Goal: Task Accomplishment & Management: Manage account settings

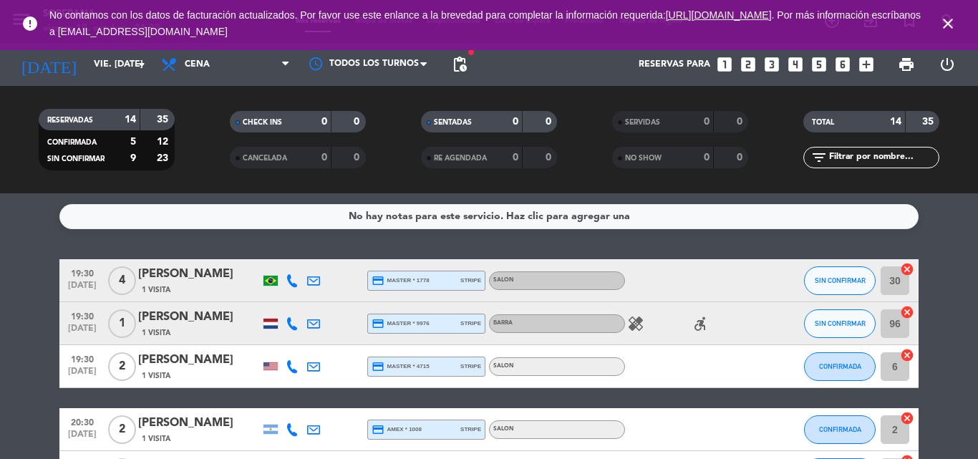
scroll to position [164, 0]
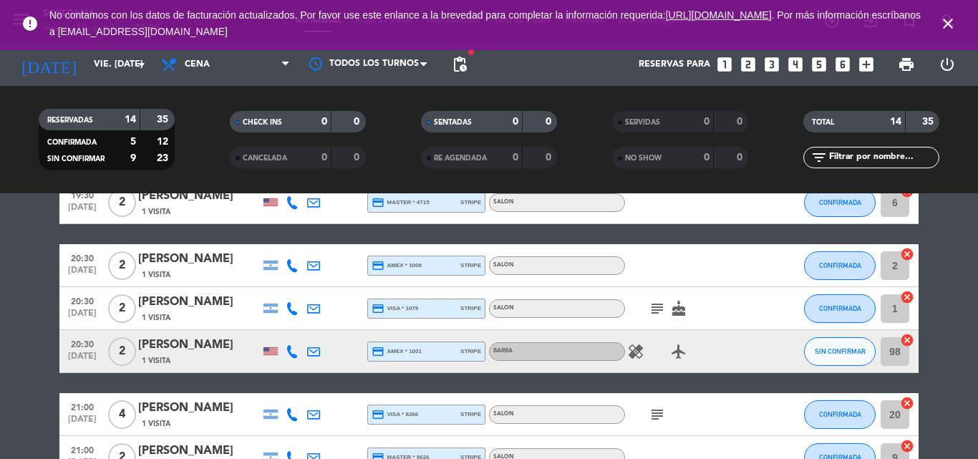
click at [949, 23] on icon "close" at bounding box center [947, 23] width 17 height 17
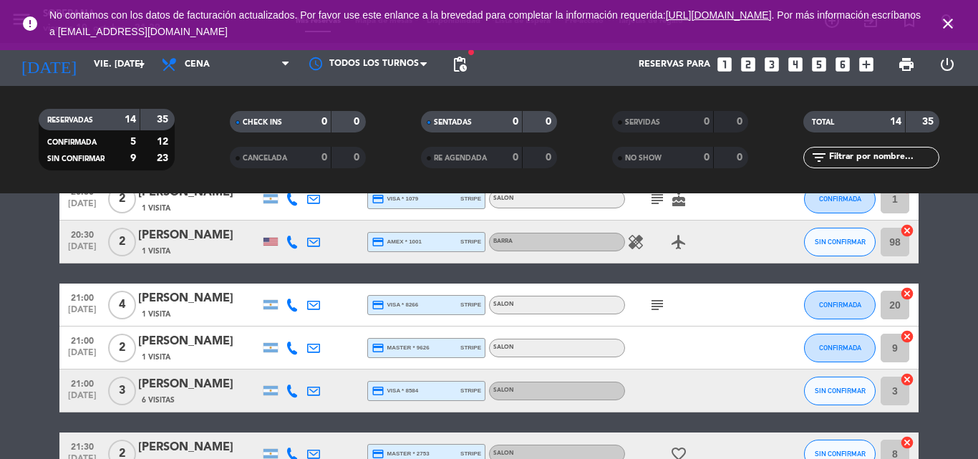
scroll to position [286, 0]
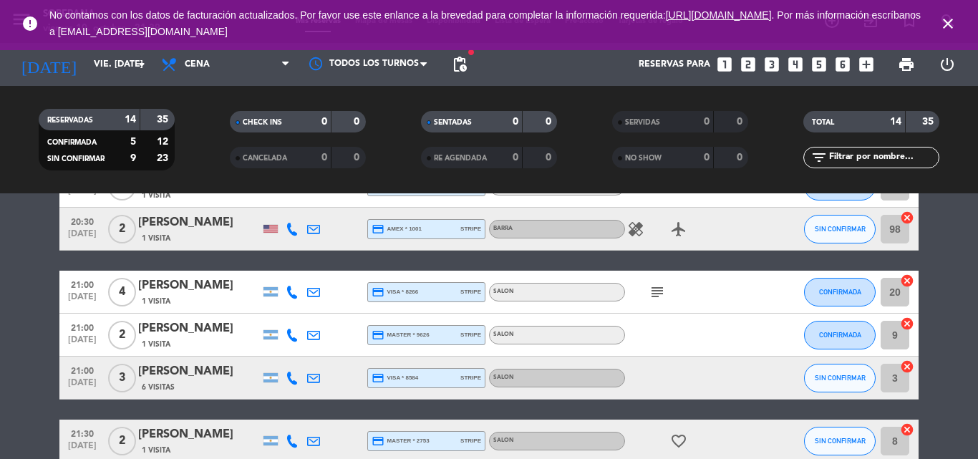
click at [294, 378] on icon at bounding box center [292, 378] width 13 height 13
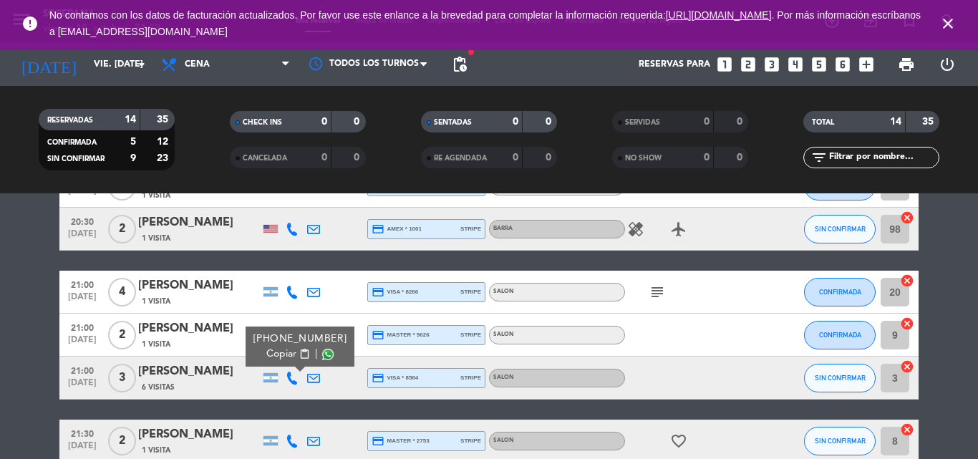
click at [285, 354] on span "Copiar" at bounding box center [281, 354] width 30 height 15
click at [949, 19] on icon "close" at bounding box center [947, 23] width 17 height 17
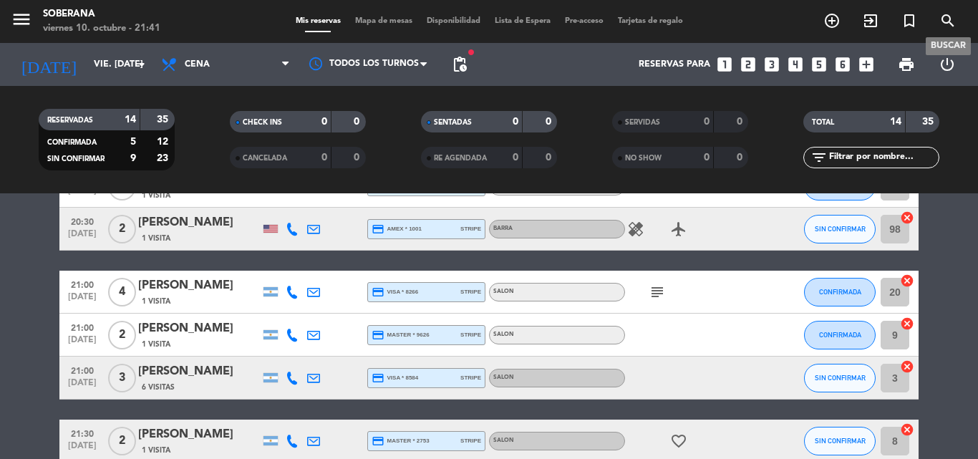
click at [937, 16] on span "search" at bounding box center [948, 21] width 39 height 24
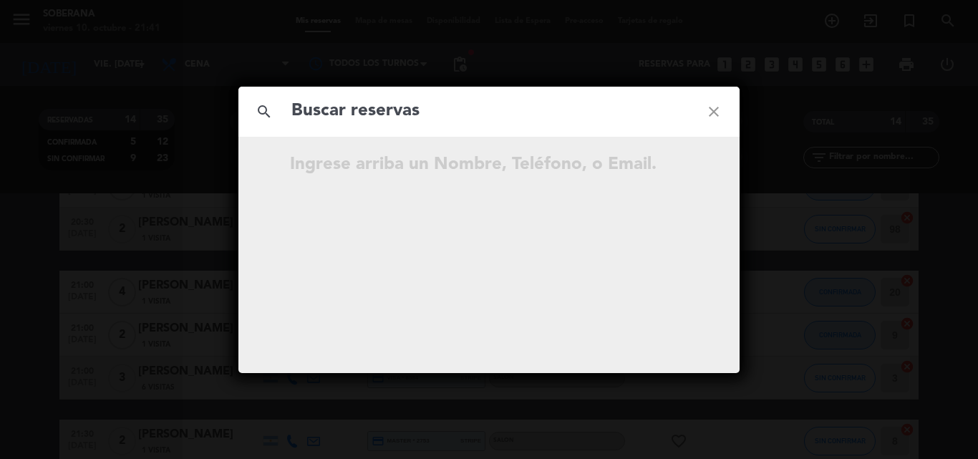
click at [944, 15] on div "search close Ingrese arriba un Nombre, Teléfono, o Email." at bounding box center [489, 229] width 978 height 459
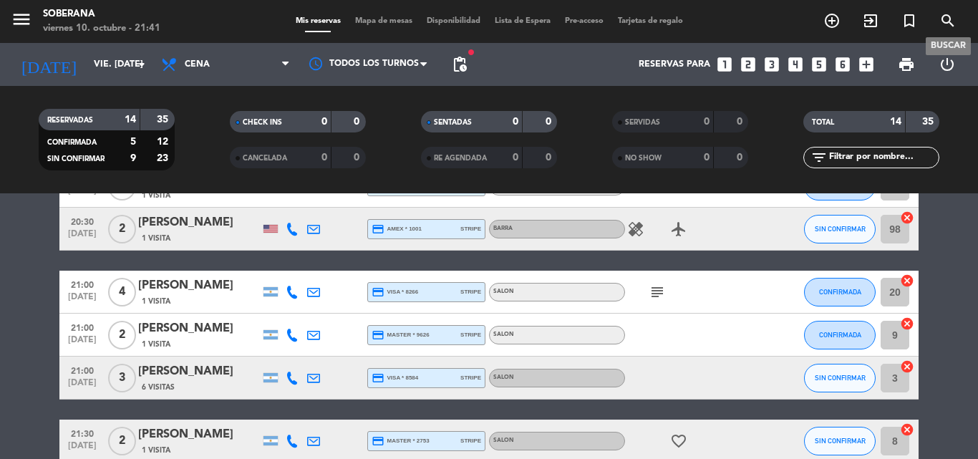
click at [940, 17] on icon "search" at bounding box center [947, 20] width 17 height 17
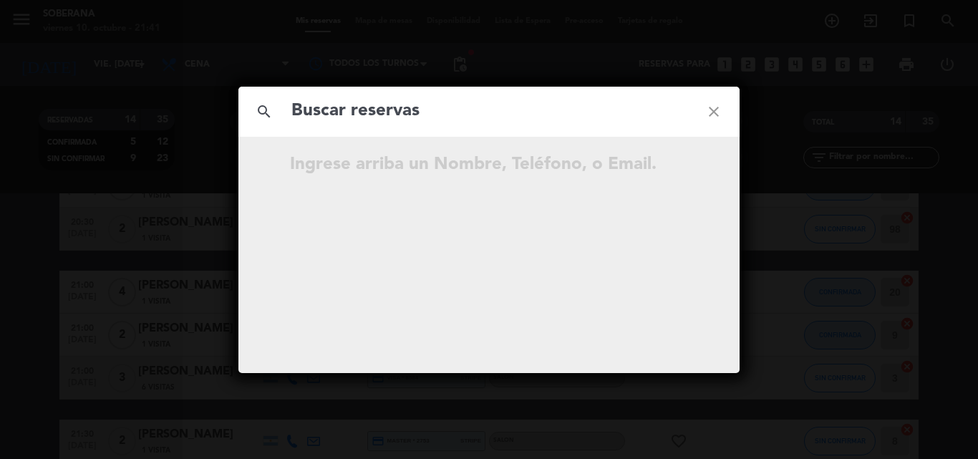
click at [542, 120] on input "text" at bounding box center [489, 111] width 398 height 29
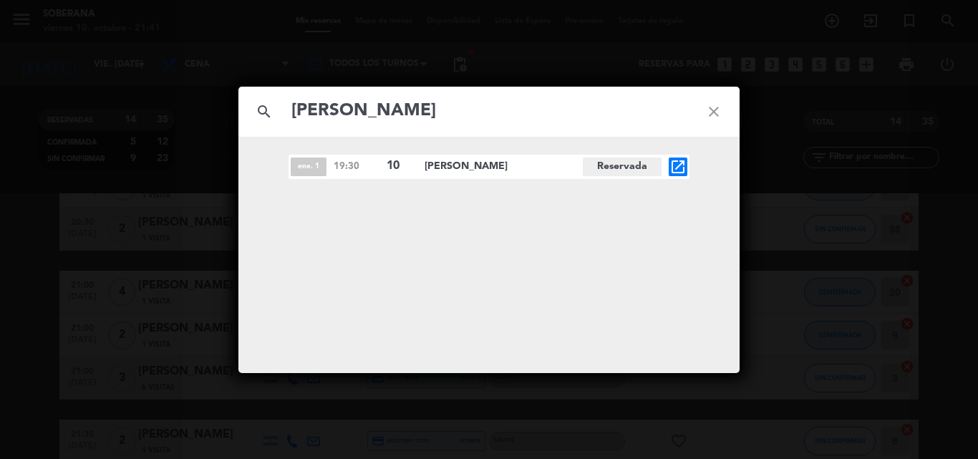
type input "[PERSON_NAME]"
click at [717, 112] on icon "close" at bounding box center [714, 112] width 52 height 52
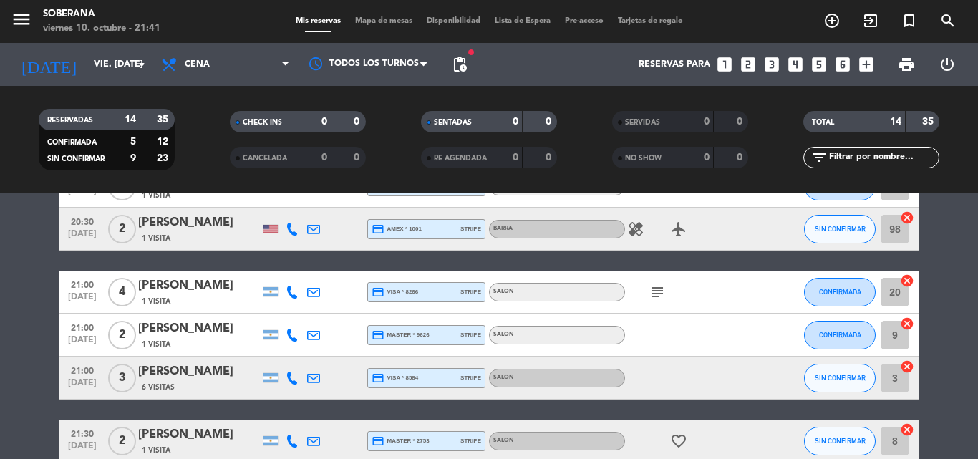
click at [201, 371] on div "[PERSON_NAME]" at bounding box center [199, 371] width 122 height 19
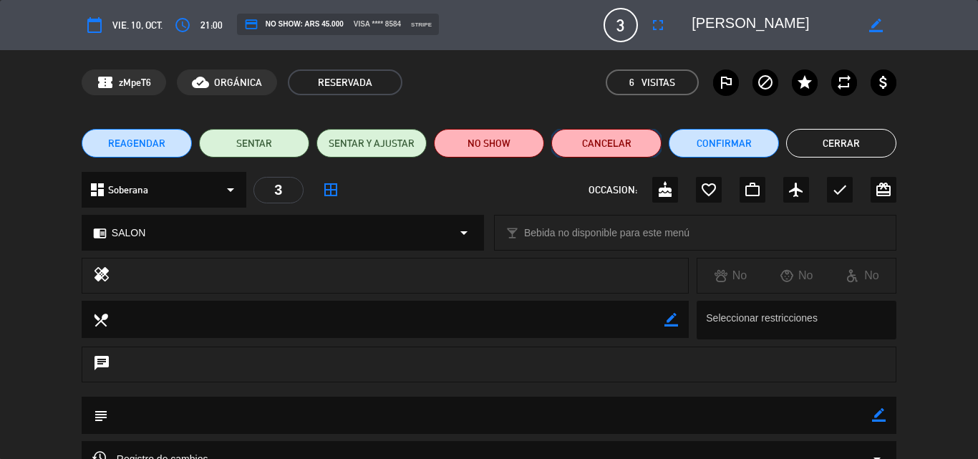
click at [611, 147] on button "Cancelar" at bounding box center [606, 143] width 110 height 29
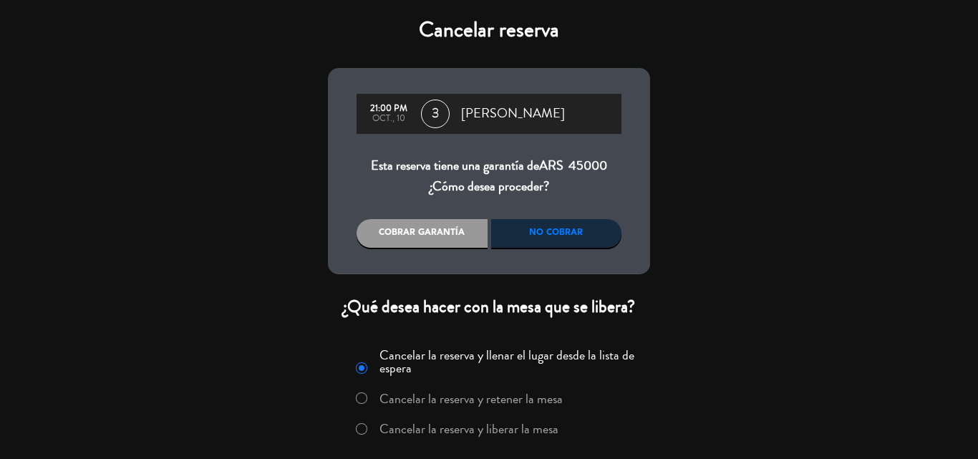
click at [531, 233] on div "No cobrar" at bounding box center [556, 233] width 131 height 29
click at [532, 232] on div "No cobrar" at bounding box center [556, 233] width 131 height 29
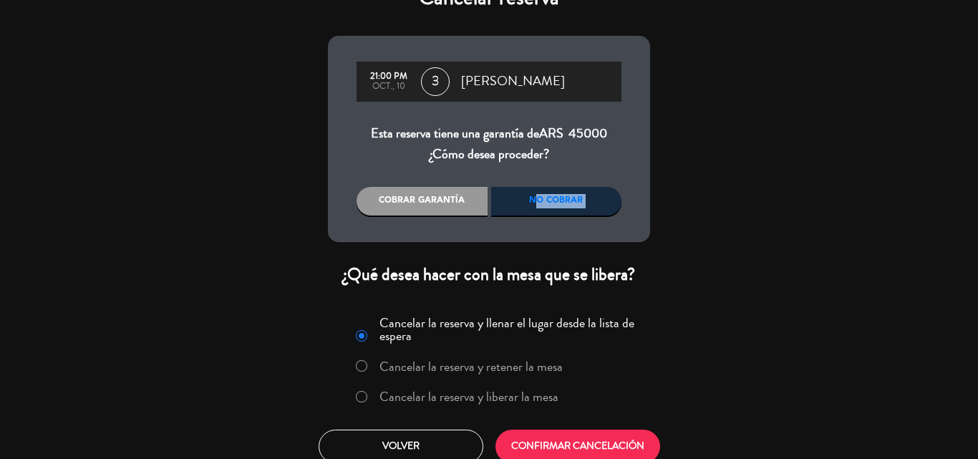
scroll to position [47, 0]
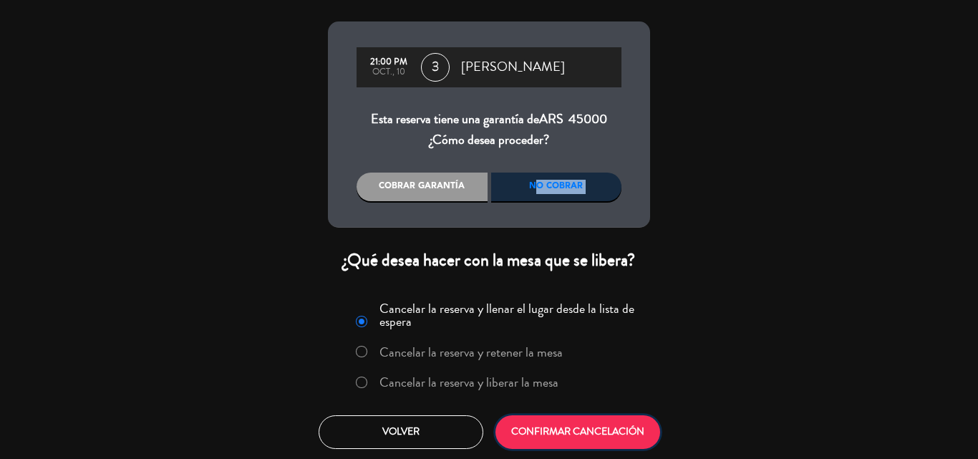
click at [563, 430] on button "CONFIRMAR CANCELACIÓN" at bounding box center [577, 432] width 165 height 34
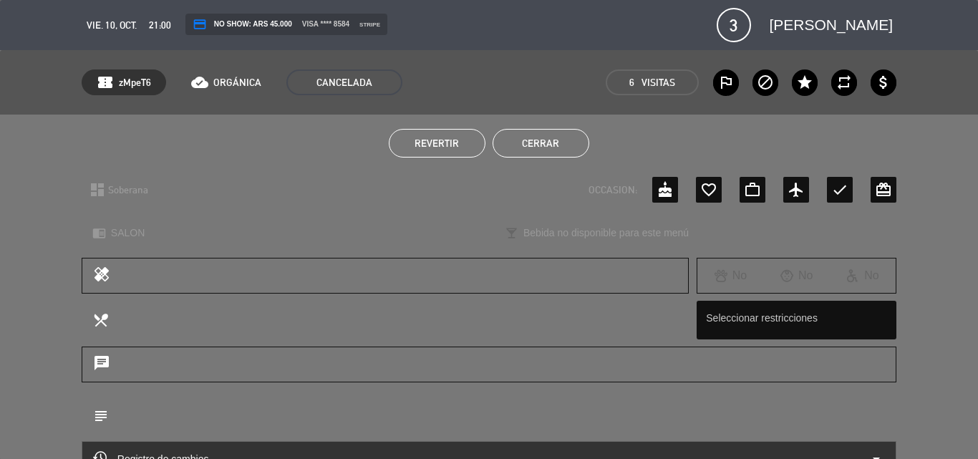
click at [546, 160] on div "Revertir Cerrar" at bounding box center [489, 143] width 978 height 57
click at [531, 145] on button "Cerrar" at bounding box center [541, 143] width 97 height 29
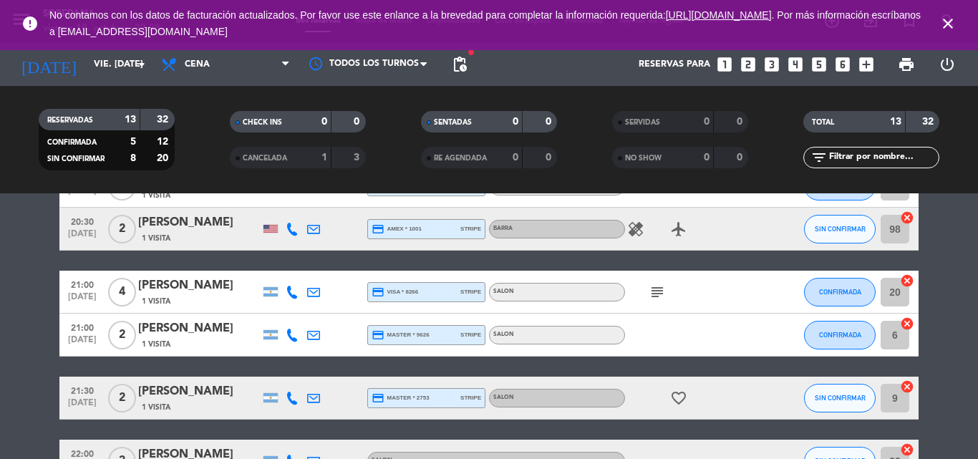
click at [946, 21] on icon "close" at bounding box center [947, 23] width 17 height 17
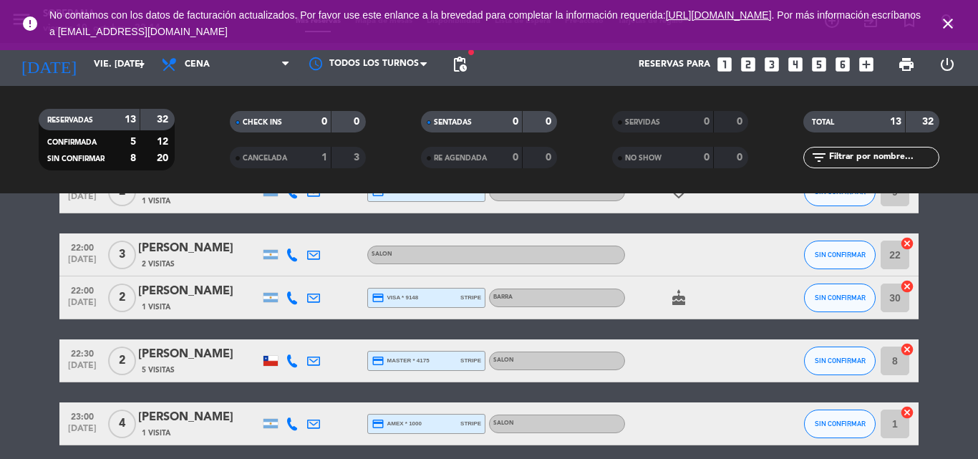
scroll to position [501, 0]
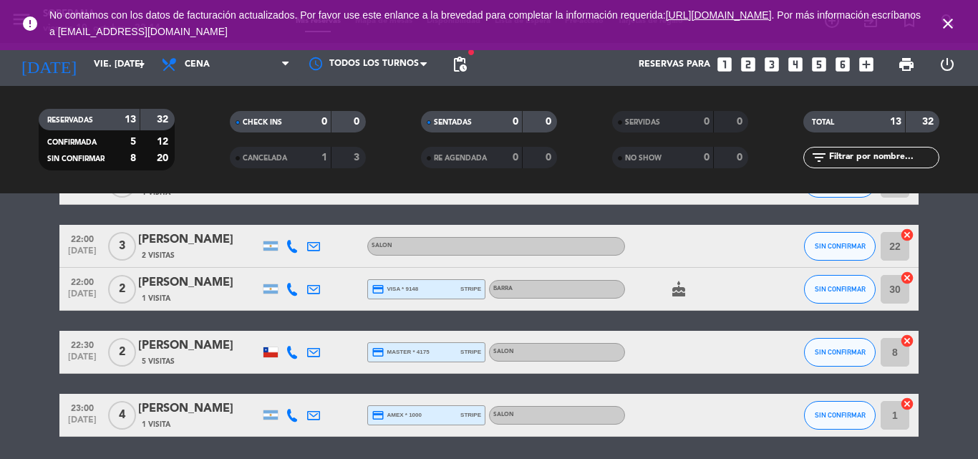
click at [291, 243] on icon at bounding box center [292, 246] width 13 height 13
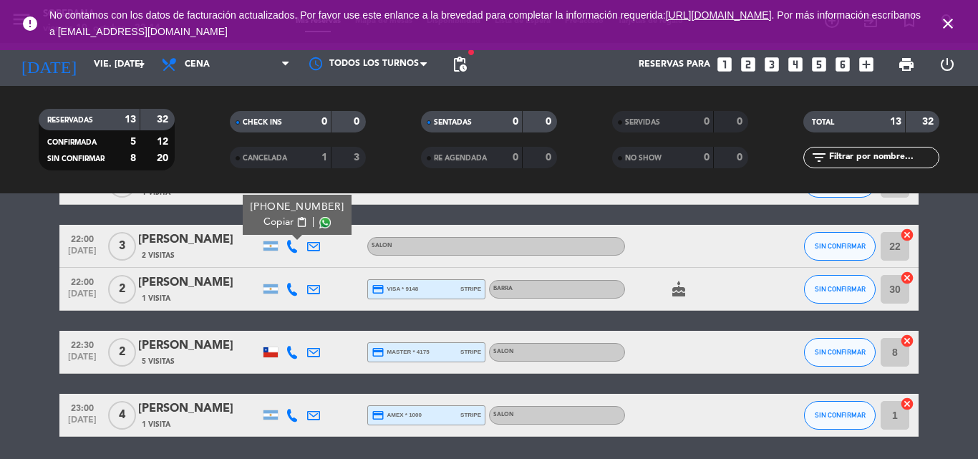
click at [273, 211] on div "[PHONE_NUMBER]" at bounding box center [298, 207] width 94 height 15
click at [284, 221] on span "Copiar" at bounding box center [278, 222] width 30 height 15
click at [950, 18] on icon "close" at bounding box center [947, 23] width 17 height 17
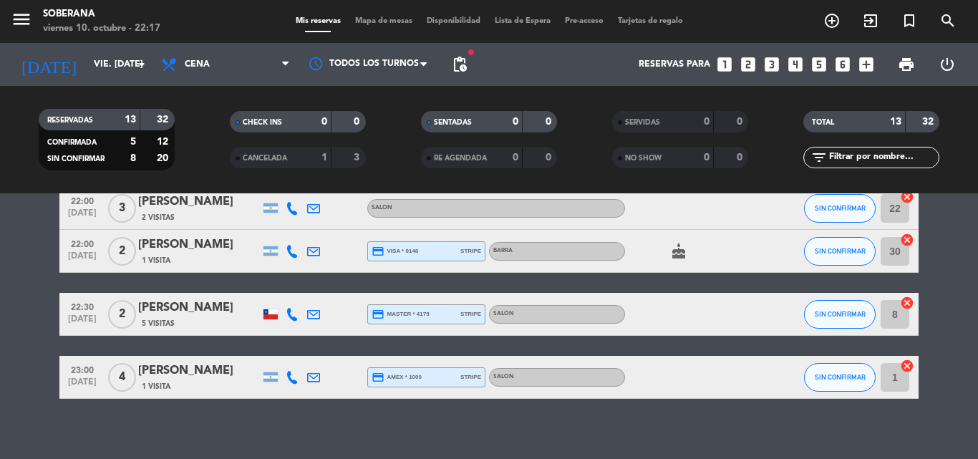
scroll to position [551, 0]
